Goal: Task Accomplishment & Management: Manage account settings

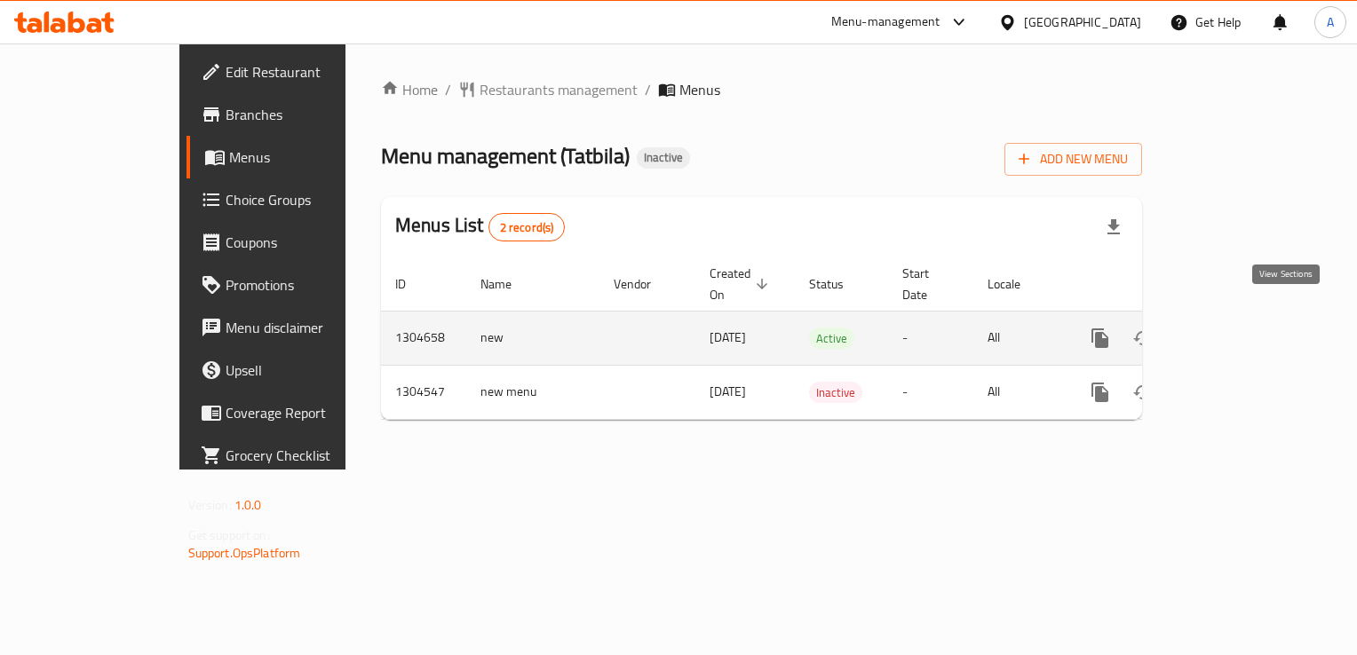
click at [1239, 328] on icon "enhanced table" at bounding box center [1227, 338] width 21 height 21
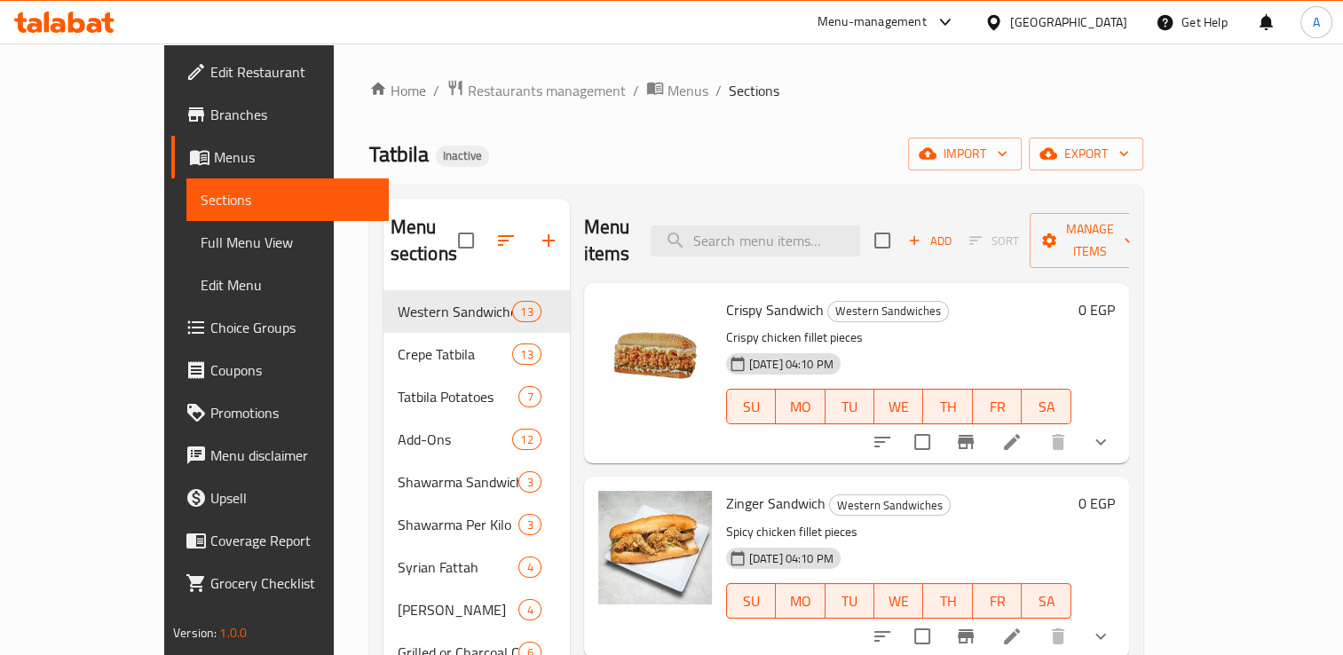
click at [1037, 426] on li at bounding box center [1012, 442] width 50 height 32
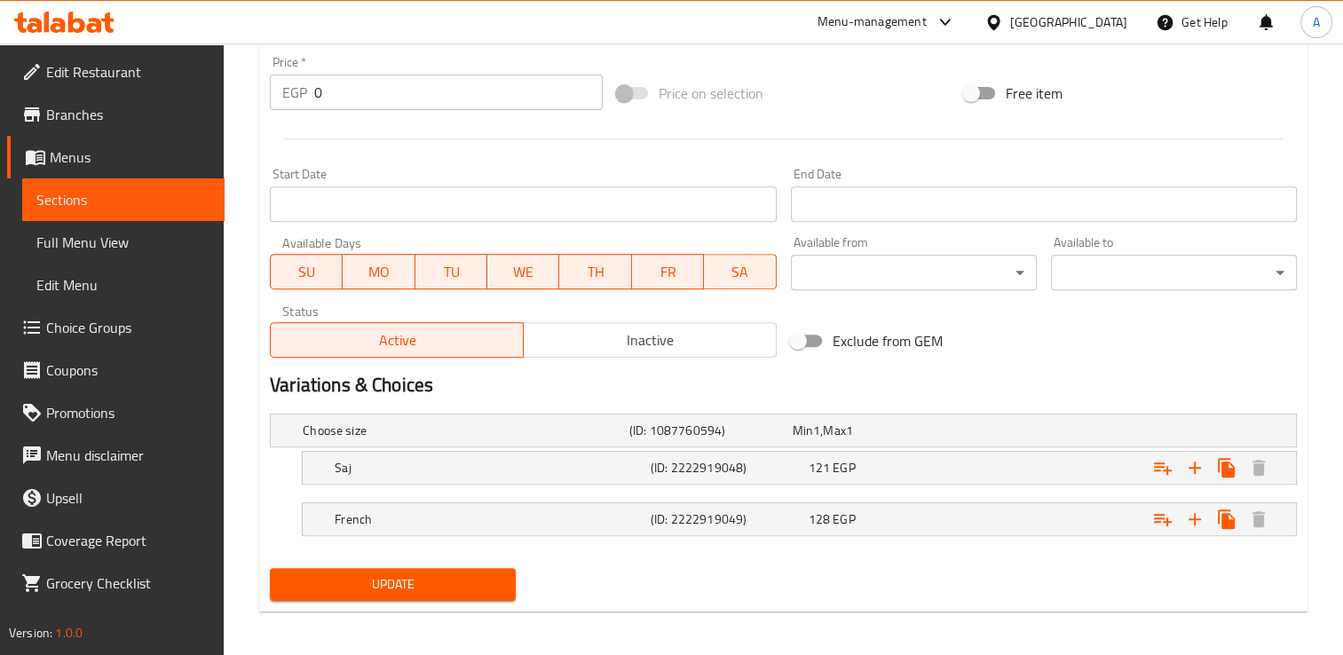
scroll to position [663, 0]
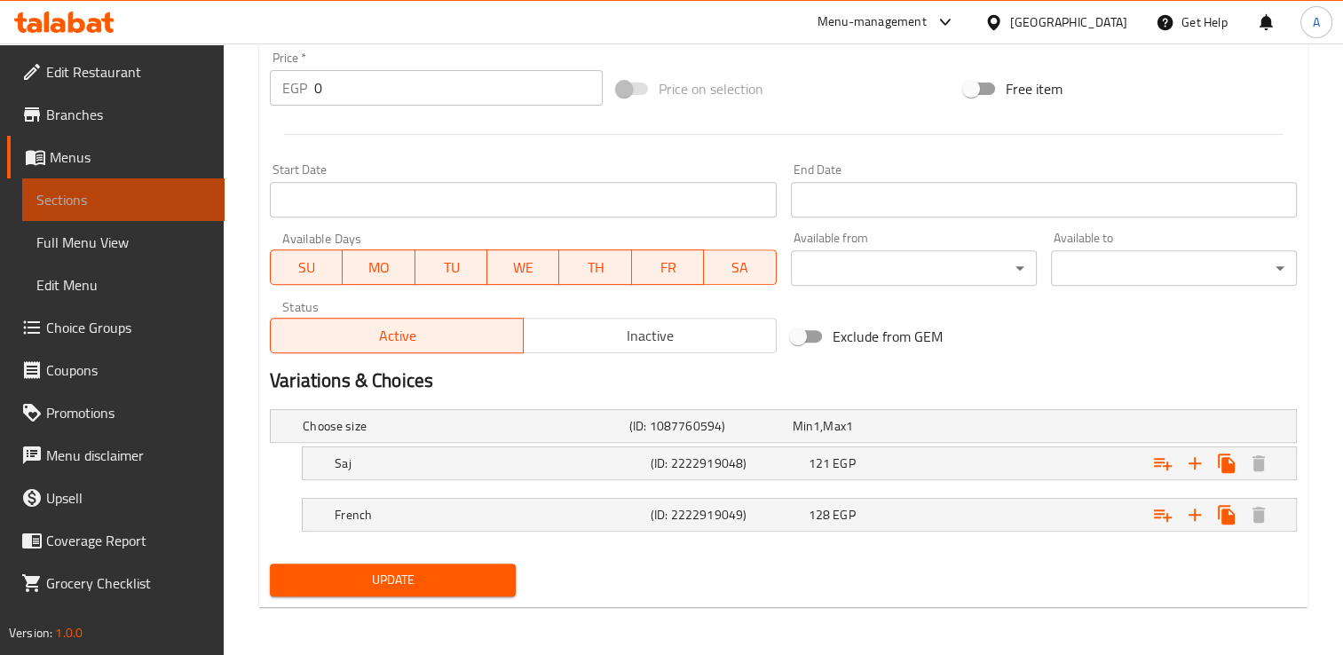
click at [128, 207] on span "Sections" at bounding box center [123, 199] width 174 height 21
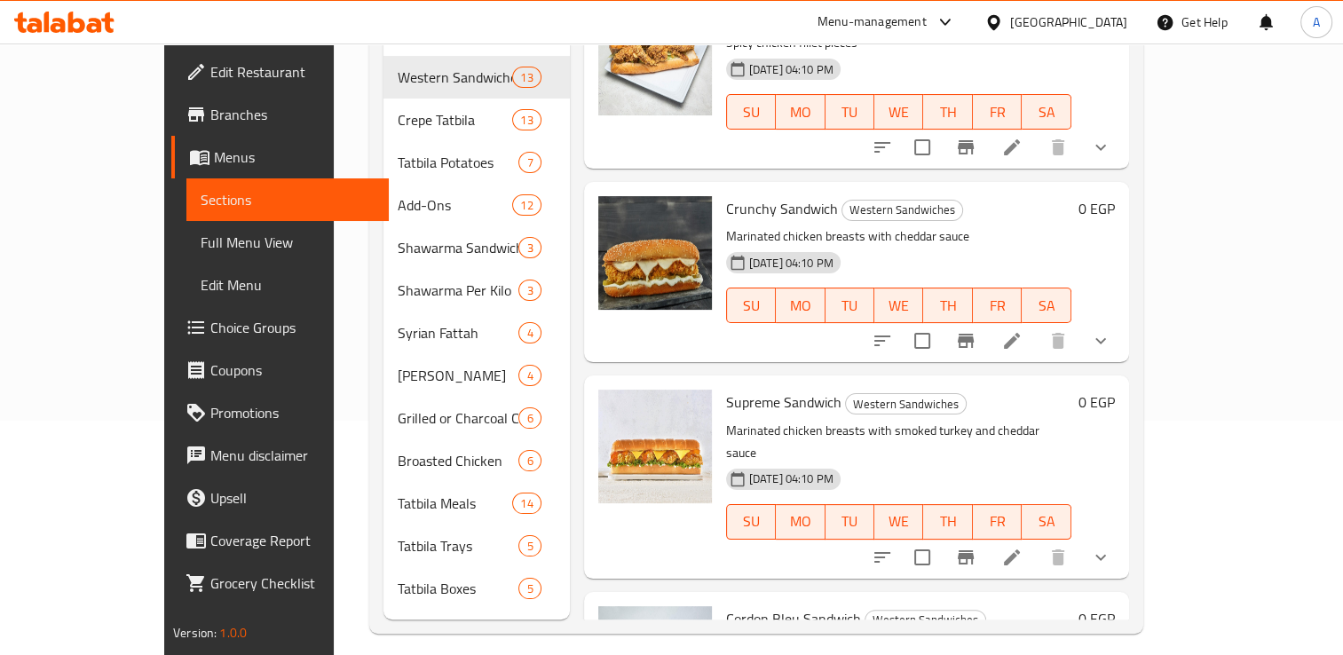
scroll to position [291, 0]
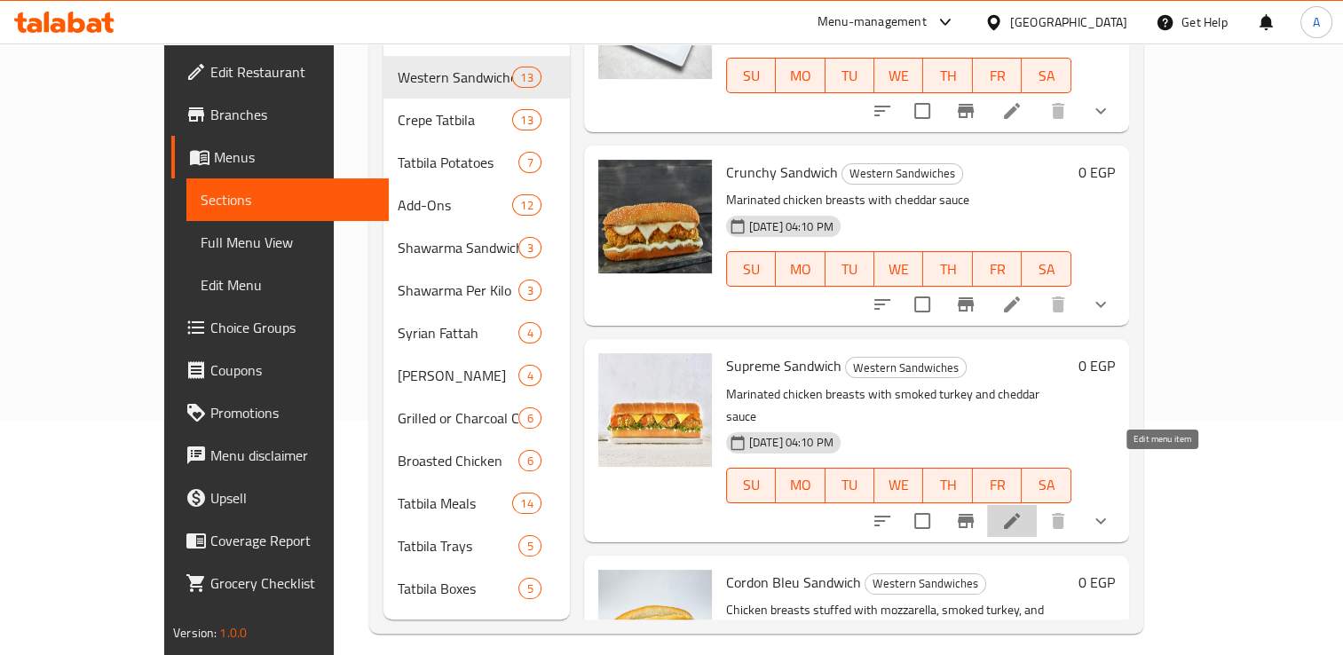
click at [1023, 511] on icon at bounding box center [1012, 521] width 21 height 21
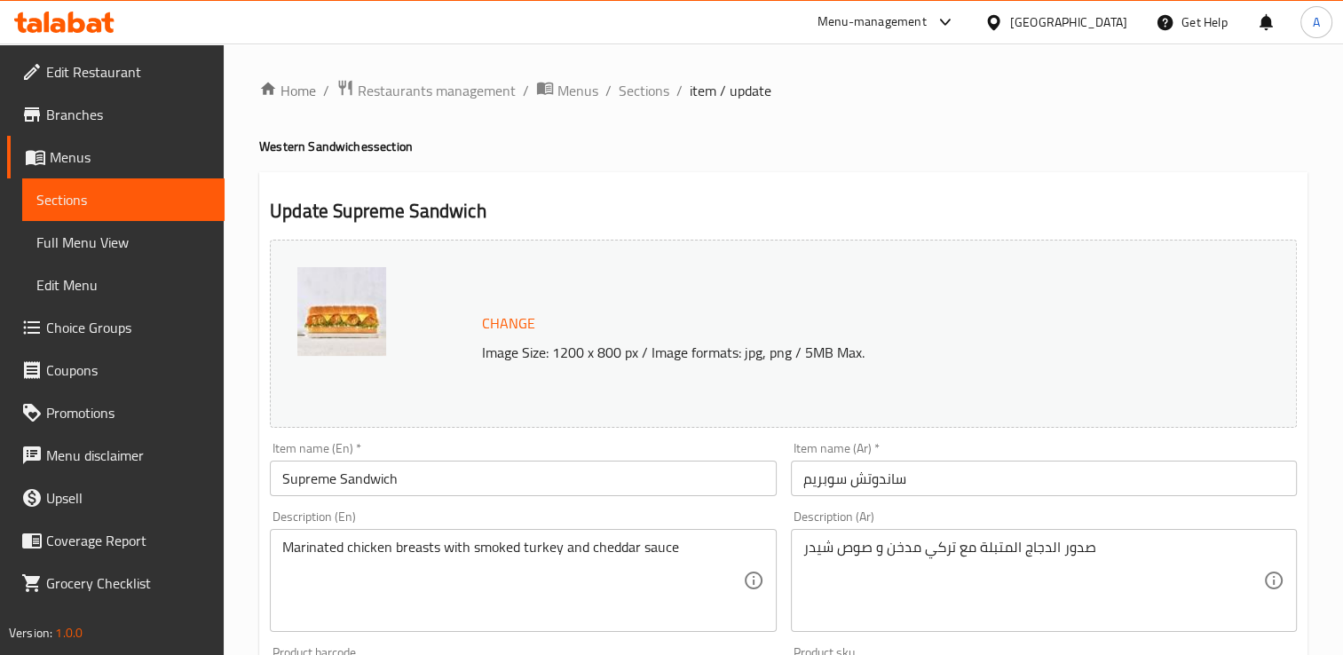
scroll to position [663, 0]
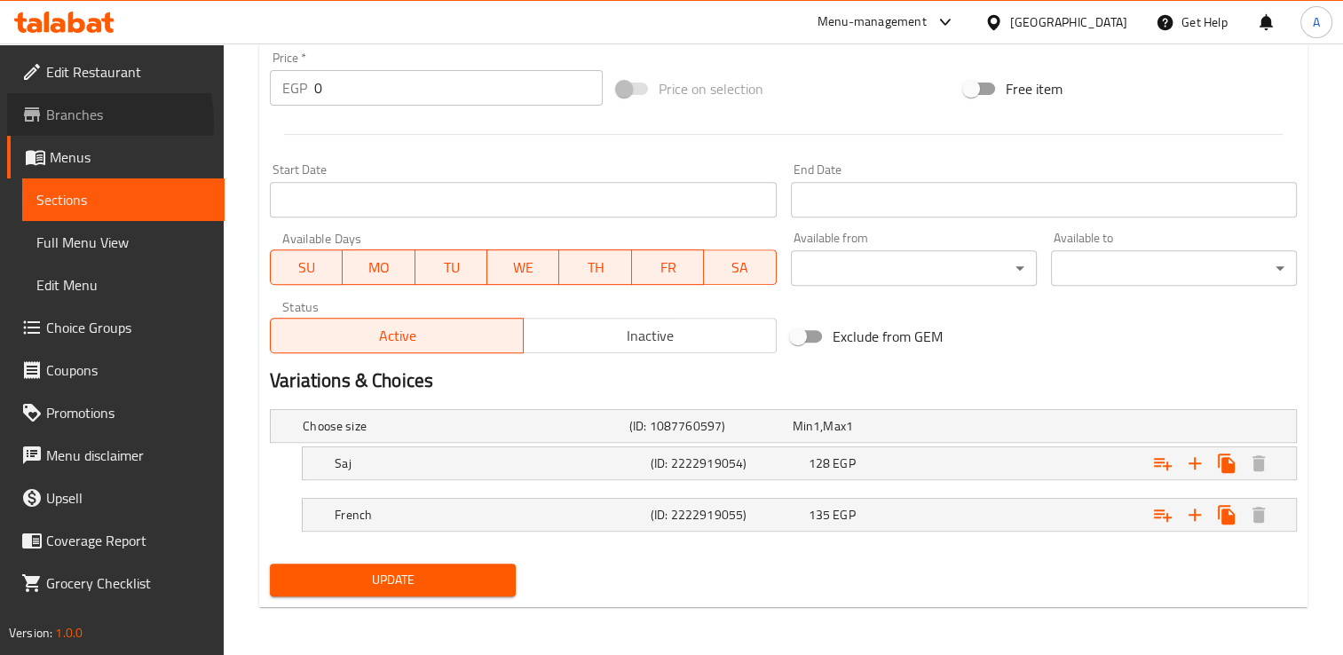
click at [66, 123] on span "Branches" at bounding box center [128, 114] width 164 height 21
